Goal: Transaction & Acquisition: Purchase product/service

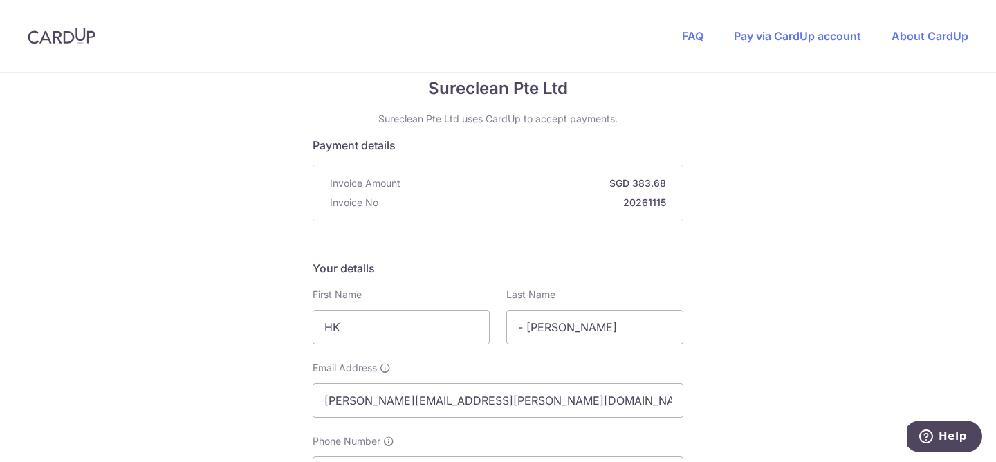
scroll to position [91, 0]
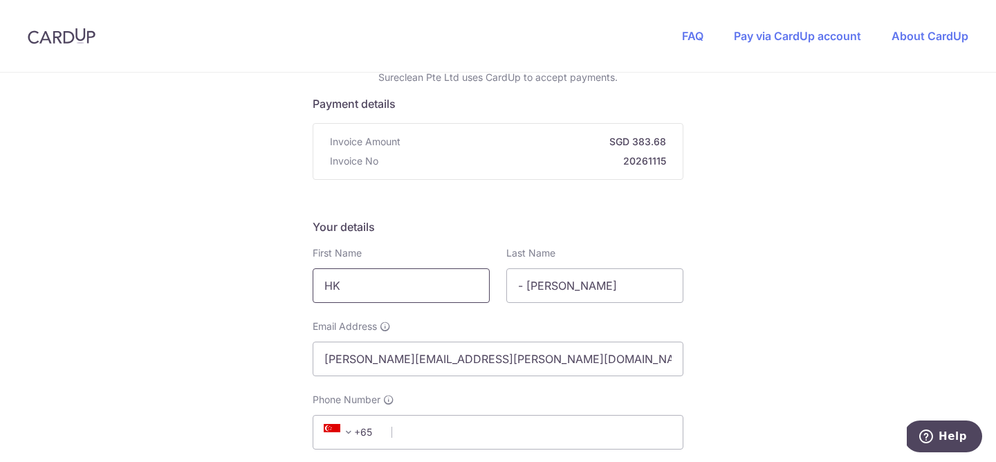
drag, startPoint x: 365, startPoint y: 290, endPoint x: 319, endPoint y: 288, distance: 45.7
click at [319, 288] on input "HK" at bounding box center [401, 285] width 177 height 35
type input "[PERSON_NAME]"
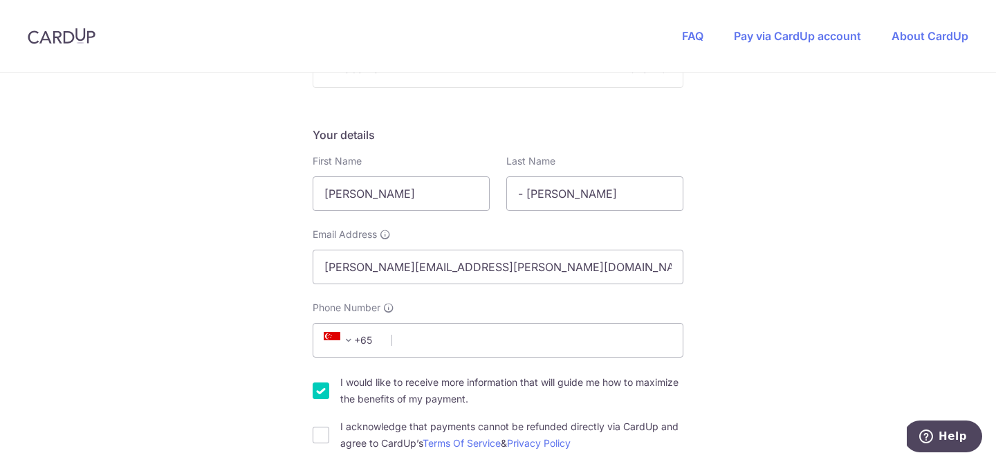
scroll to position [188, 0]
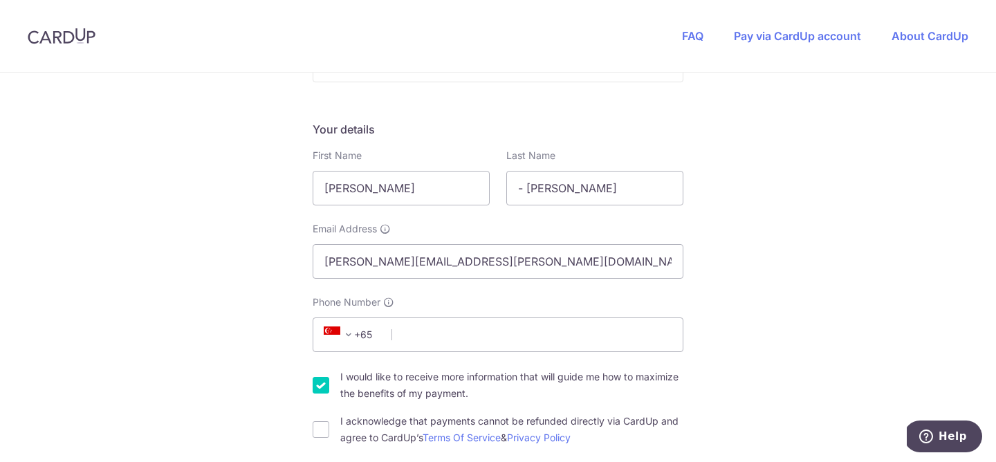
click at [389, 329] on span "+65" at bounding box center [353, 334] width 80 height 33
click at [377, 340] on span "+65" at bounding box center [350, 334] width 62 height 17
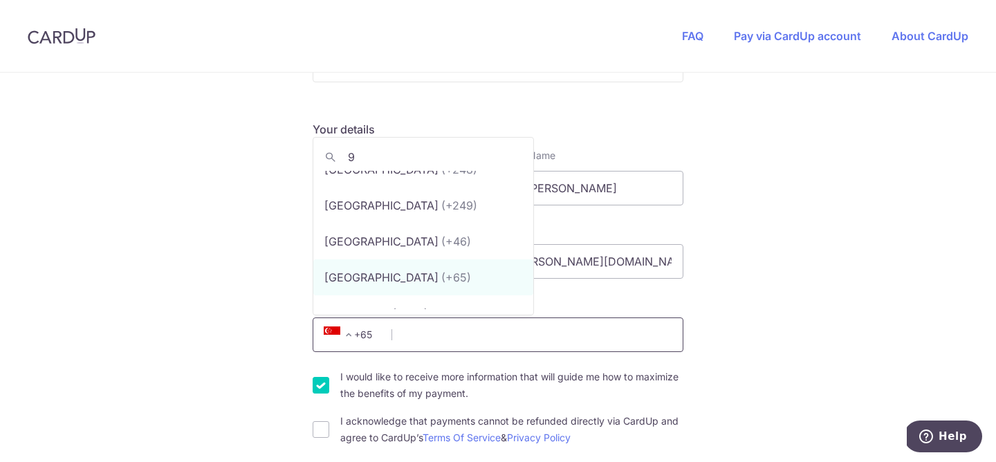
scroll to position [0, 0]
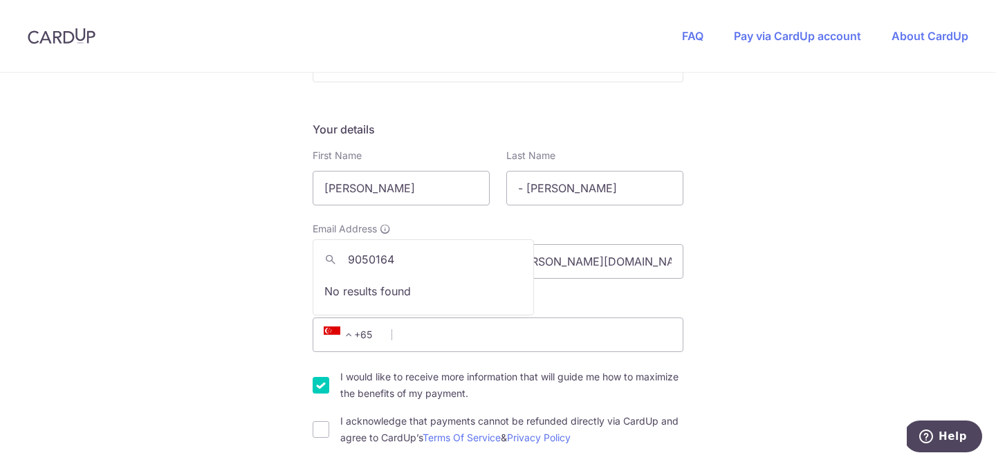
type input "90501640"
click at [357, 342] on span "+65" at bounding box center [350, 334] width 62 height 17
click at [407, 328] on input "Phone Number" at bounding box center [498, 334] width 371 height 35
type input "90501640"
type input "789420"
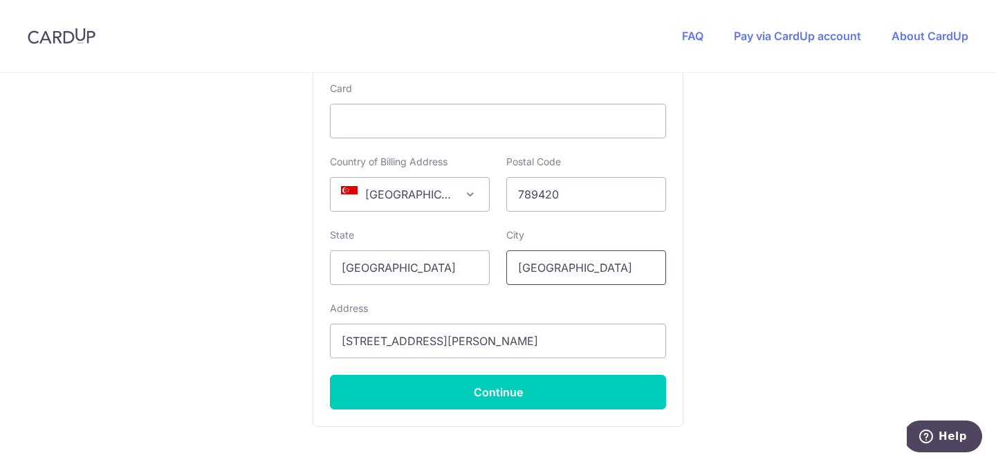
scroll to position [866, 0]
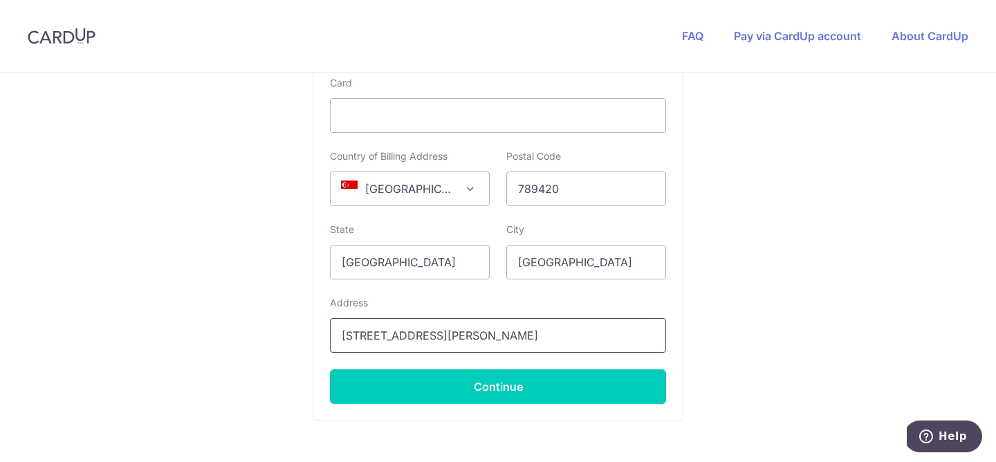
drag, startPoint x: 615, startPoint y: 335, endPoint x: 324, endPoint y: 329, distance: 290.5
click at [324, 329] on div "Card Details Secure 256-bit SSL Pay with your credit card for this and other pa…" at bounding box center [497, 185] width 369 height 469
type input "28 [PERSON_NAME]"
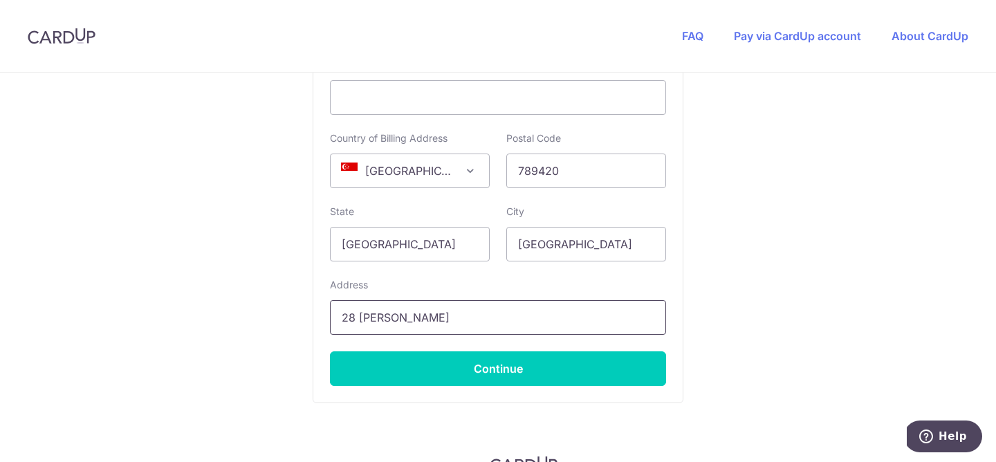
scroll to position [881, 0]
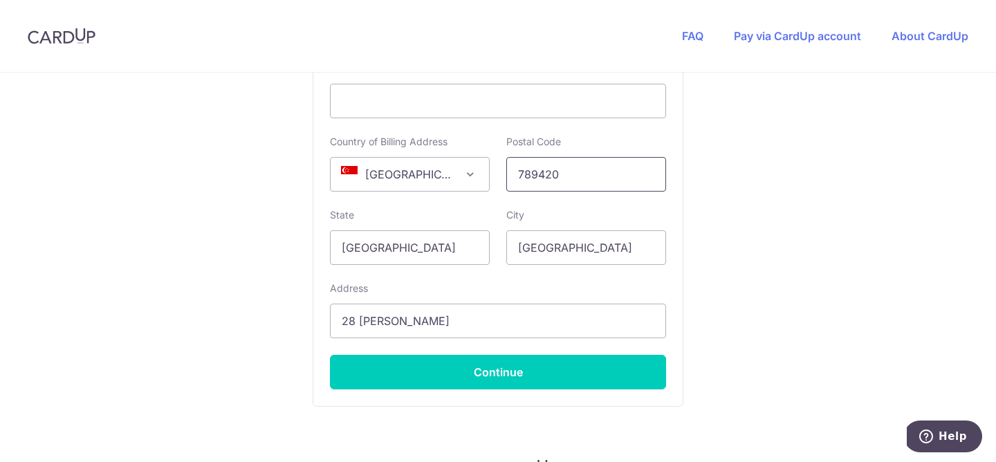
drag, startPoint x: 568, startPoint y: 176, endPoint x: 506, endPoint y: 172, distance: 62.3
click at [506, 172] on input "789420" at bounding box center [586, 174] width 160 height 35
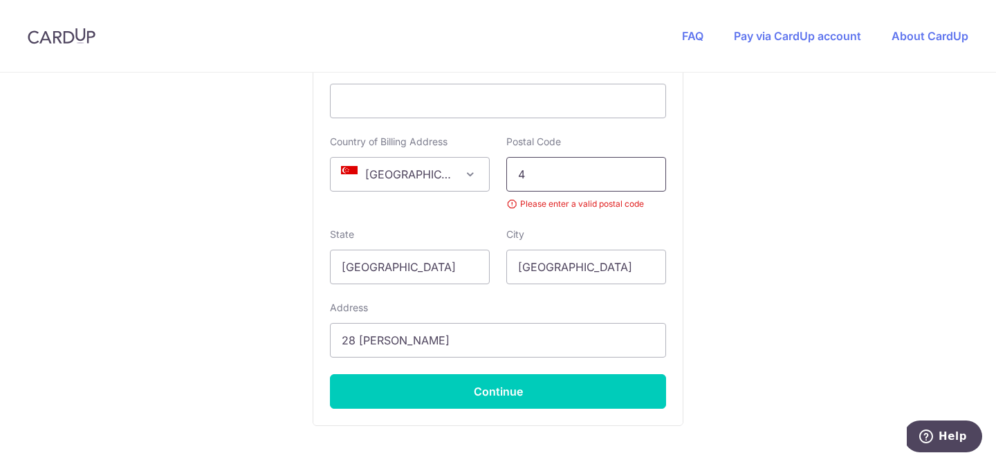
type input "417346"
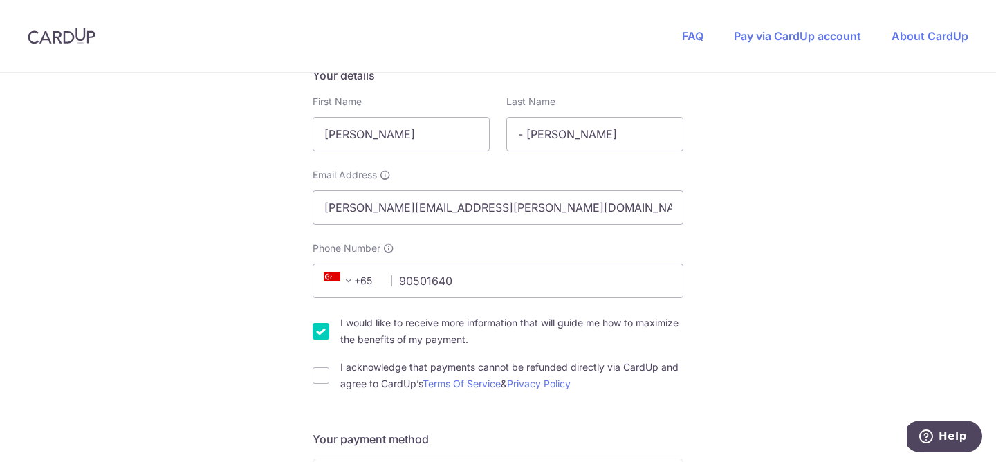
scroll to position [243, 0]
click at [319, 368] on input "I acknowledge that payments cannot be refunded directly via CardUp and agree to…" at bounding box center [321, 374] width 17 height 17
checkbox input "true"
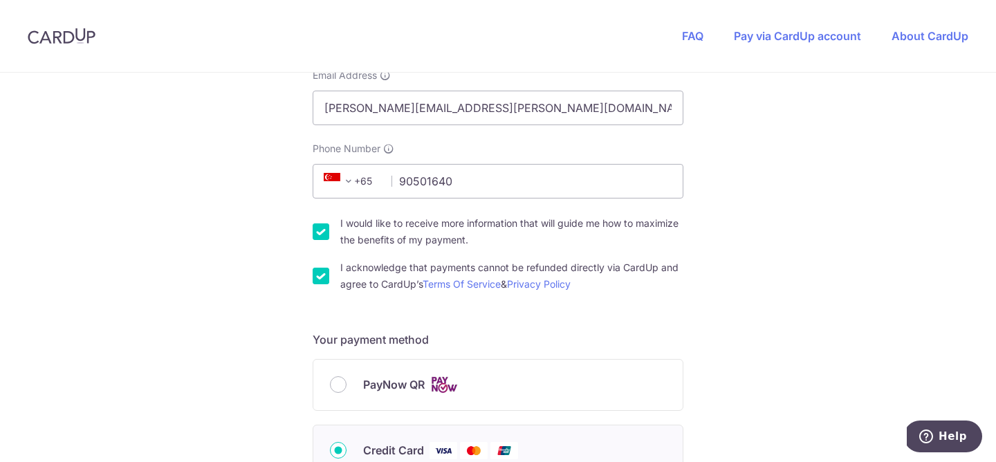
scroll to position [366, 0]
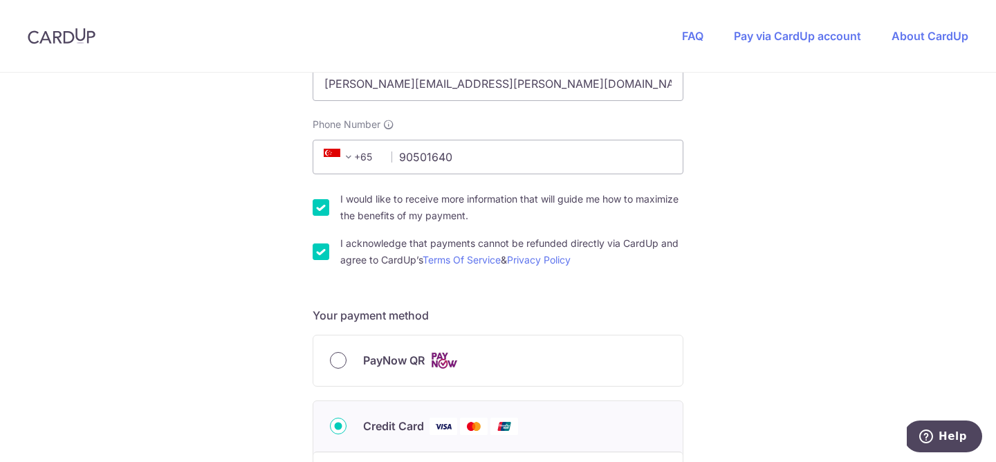
click at [330, 359] on input "PayNow QR" at bounding box center [338, 360] width 17 height 17
radio input "true"
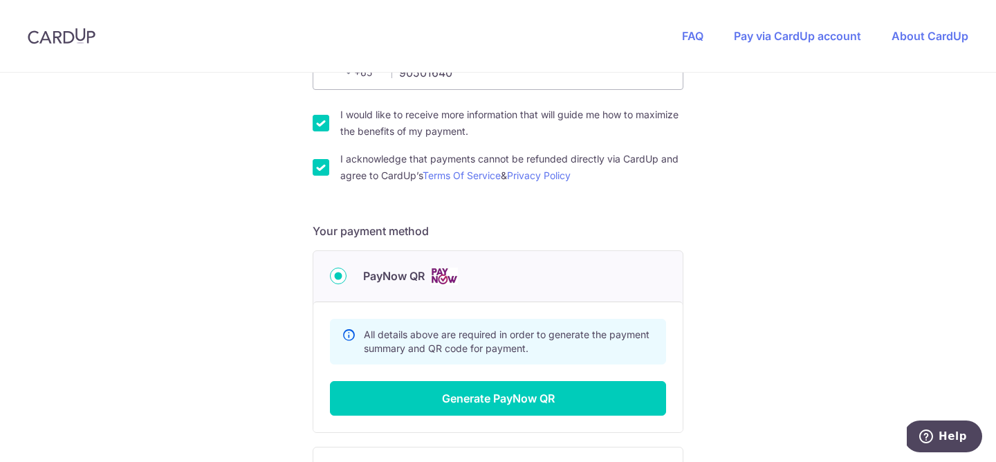
scroll to position [456, 0]
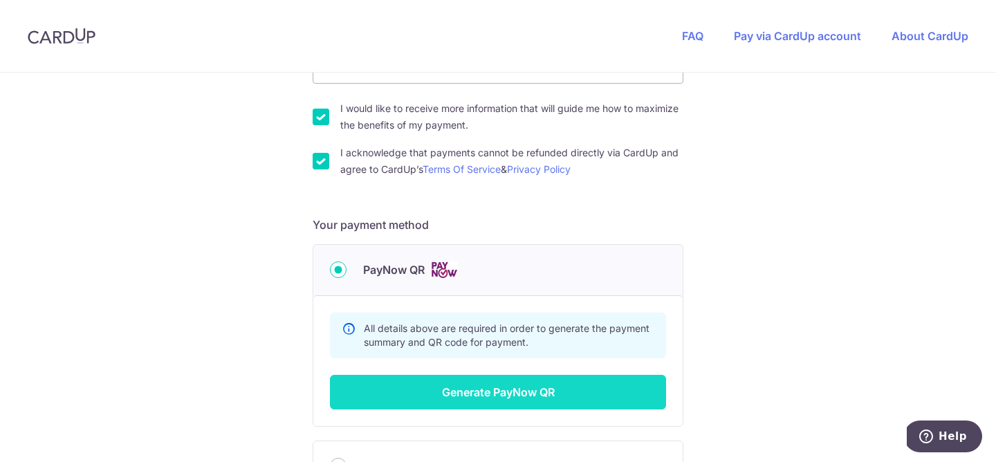
click at [515, 398] on button "Generate PayNow QR" at bounding box center [498, 392] width 336 height 35
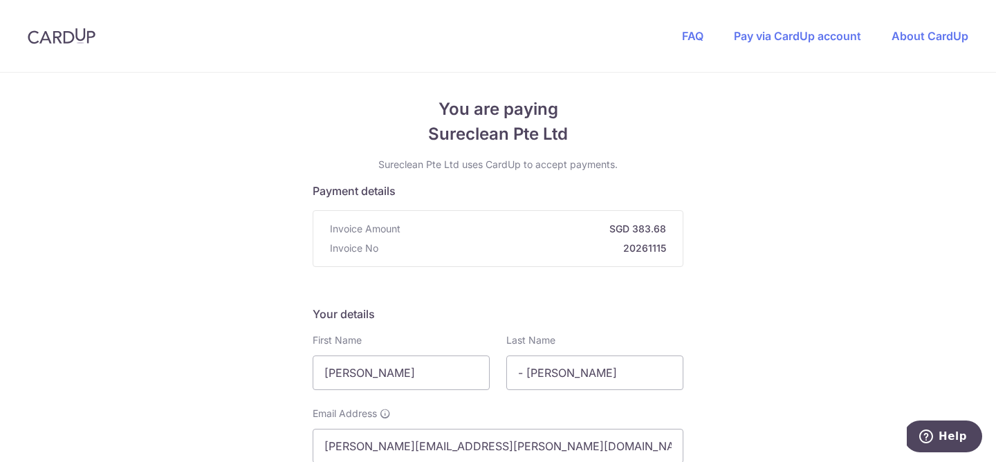
scroll to position [0, 0]
